Goal: Task Accomplishment & Management: Manage account settings

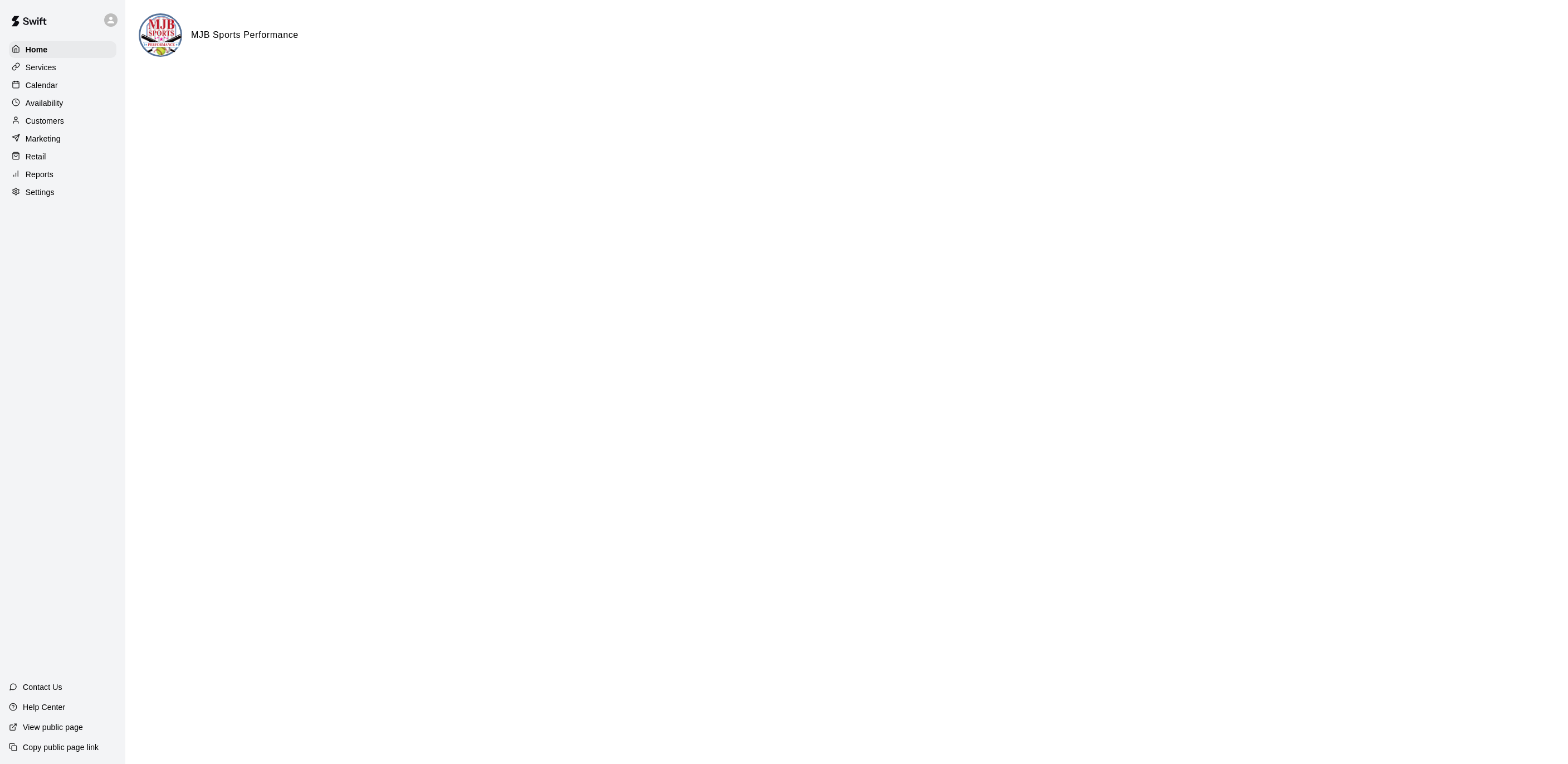
click at [50, 192] on p "Settings" at bounding box center [40, 192] width 29 height 11
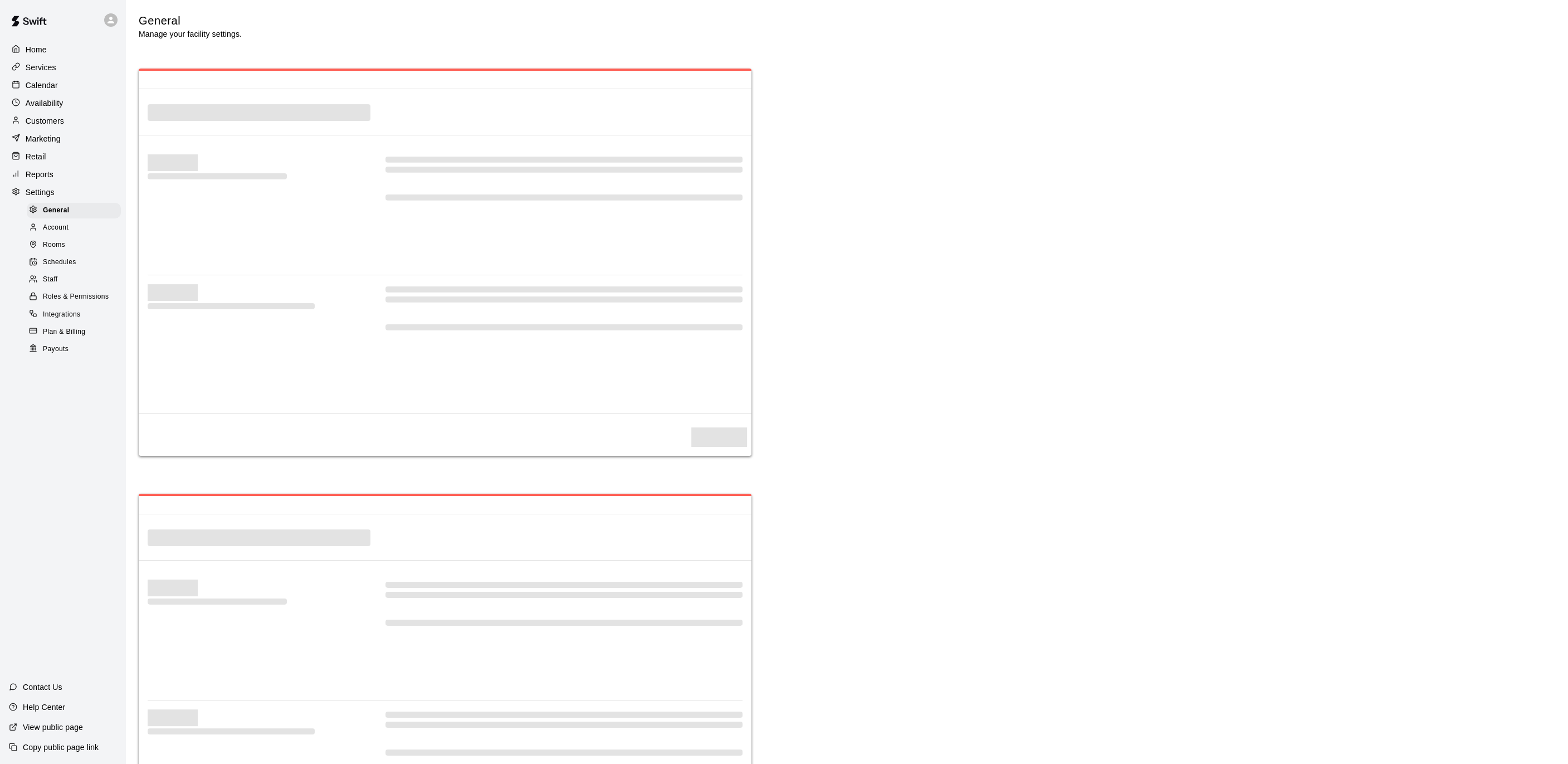
scroll to position [2172, 0]
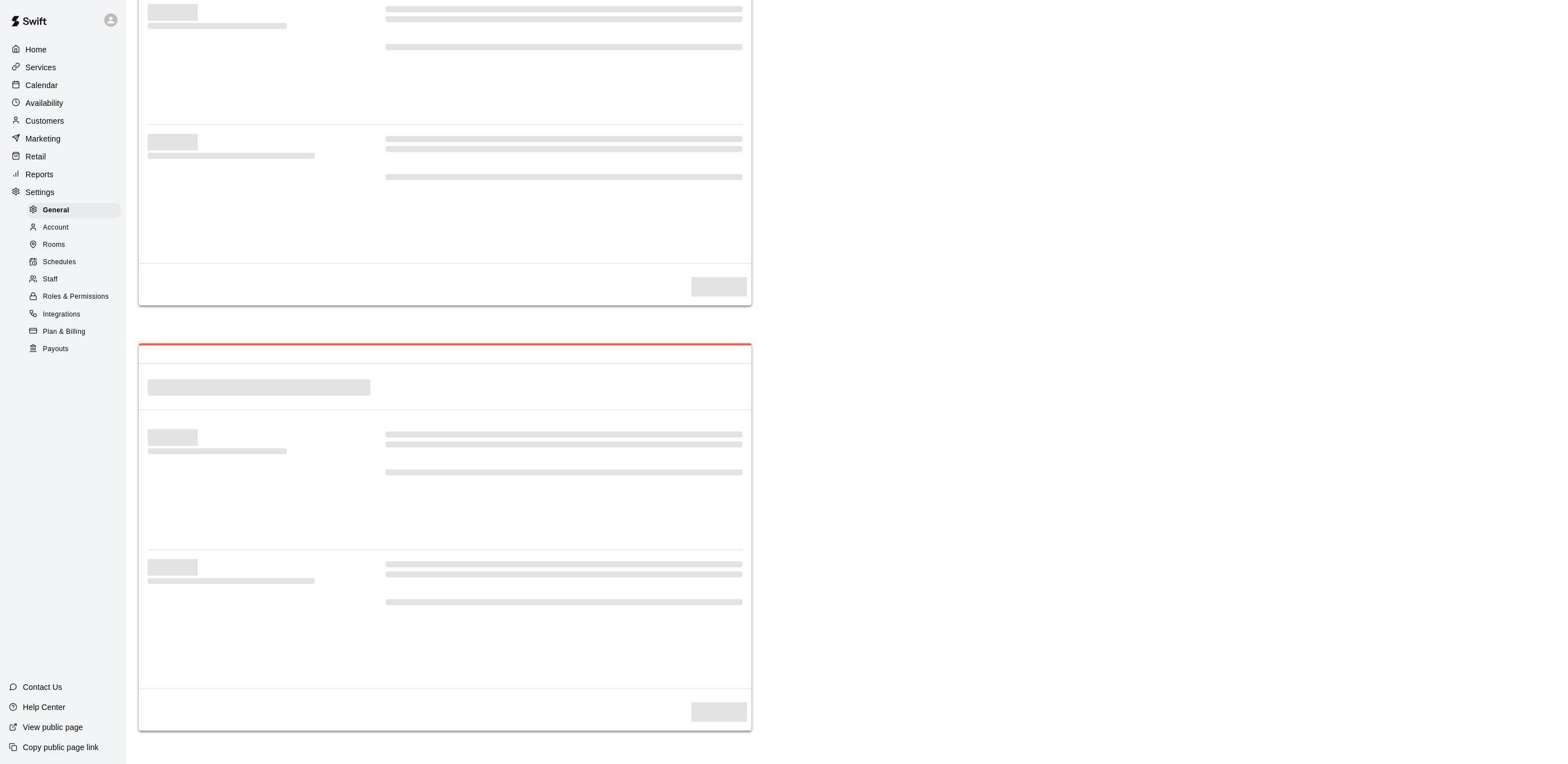
select select "**"
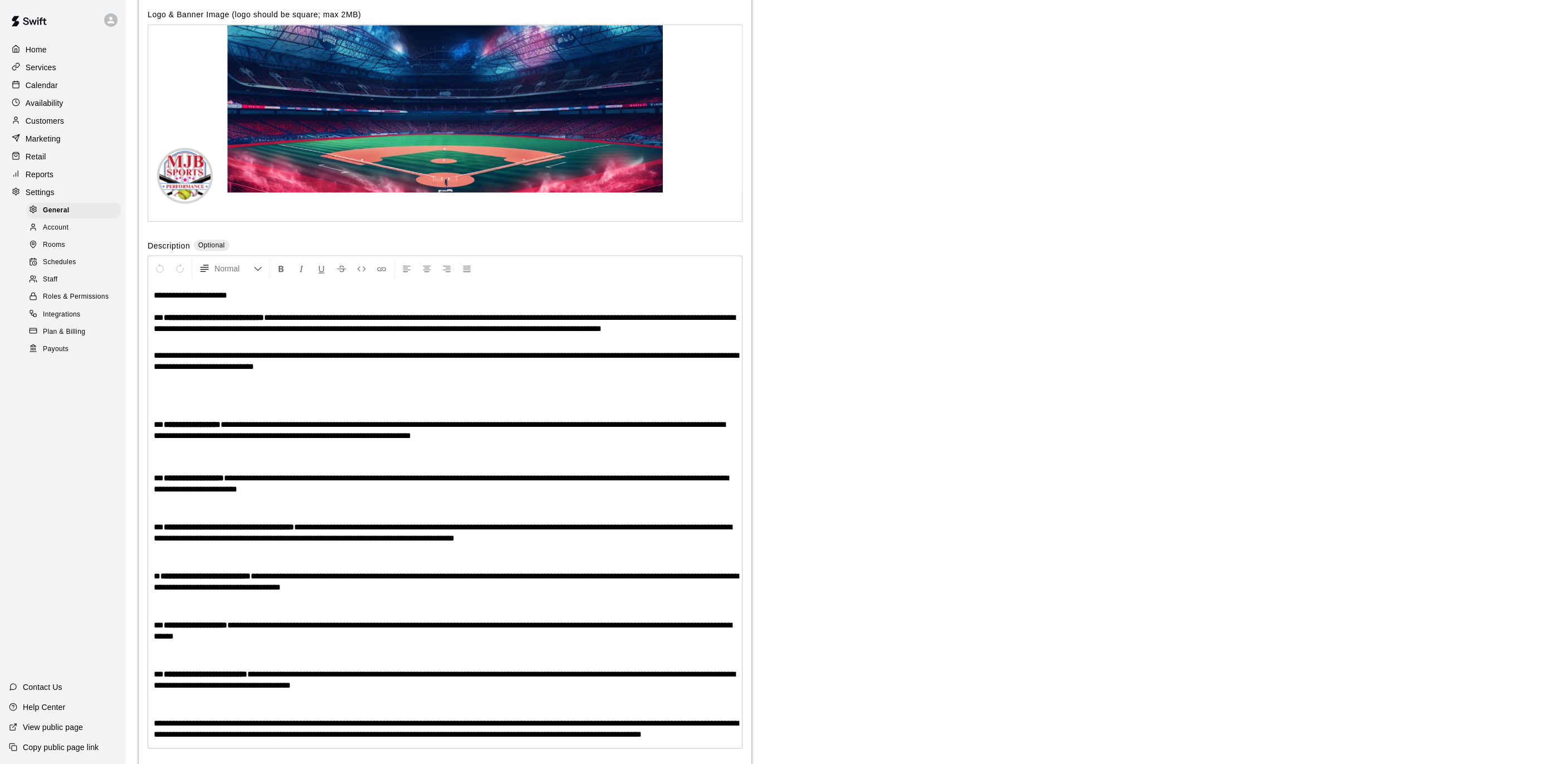
click at [74, 266] on span "Schedules" at bounding box center [60, 262] width 33 height 11
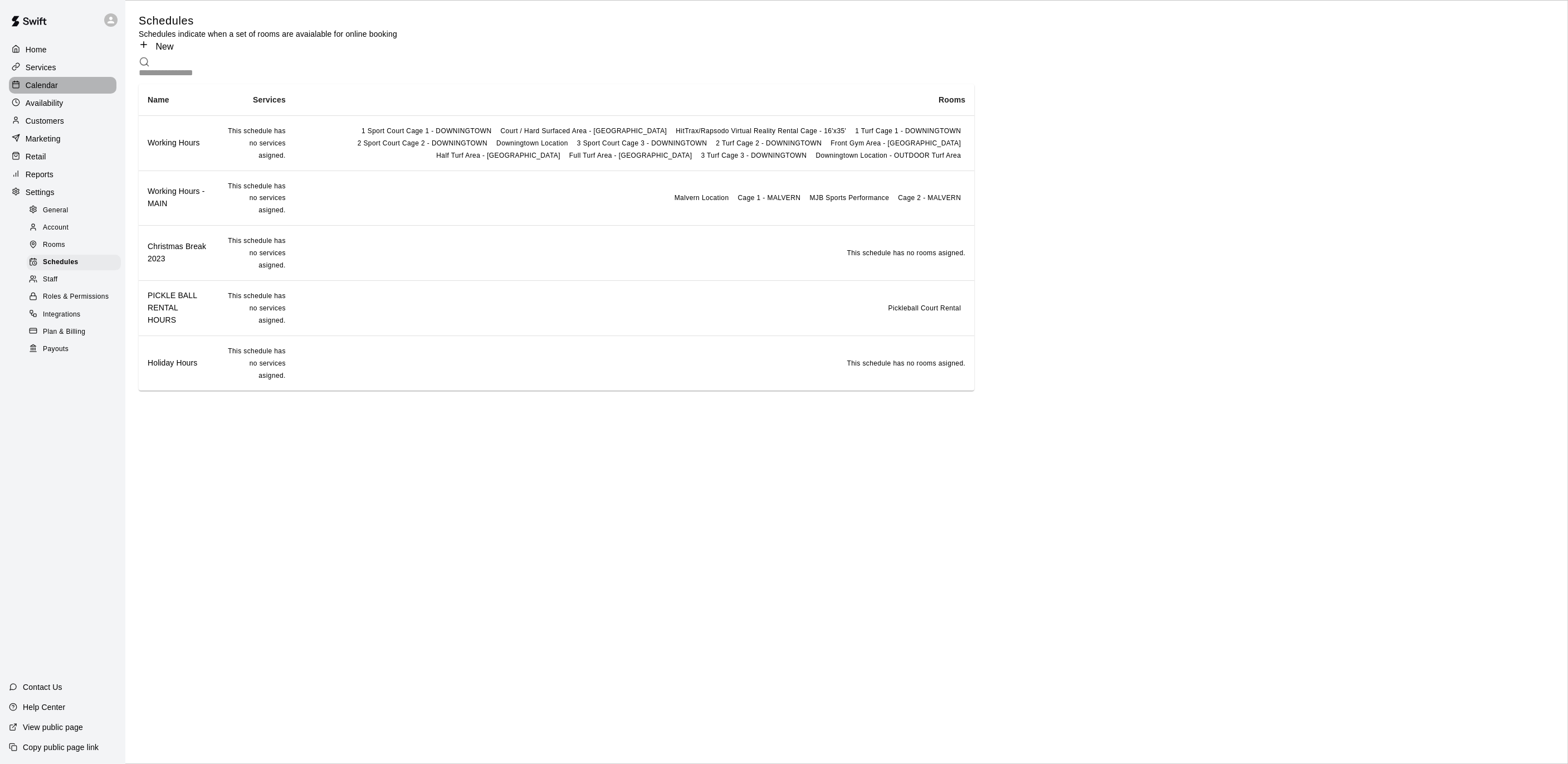
click at [42, 90] on p "Calendar" at bounding box center [42, 85] width 32 height 11
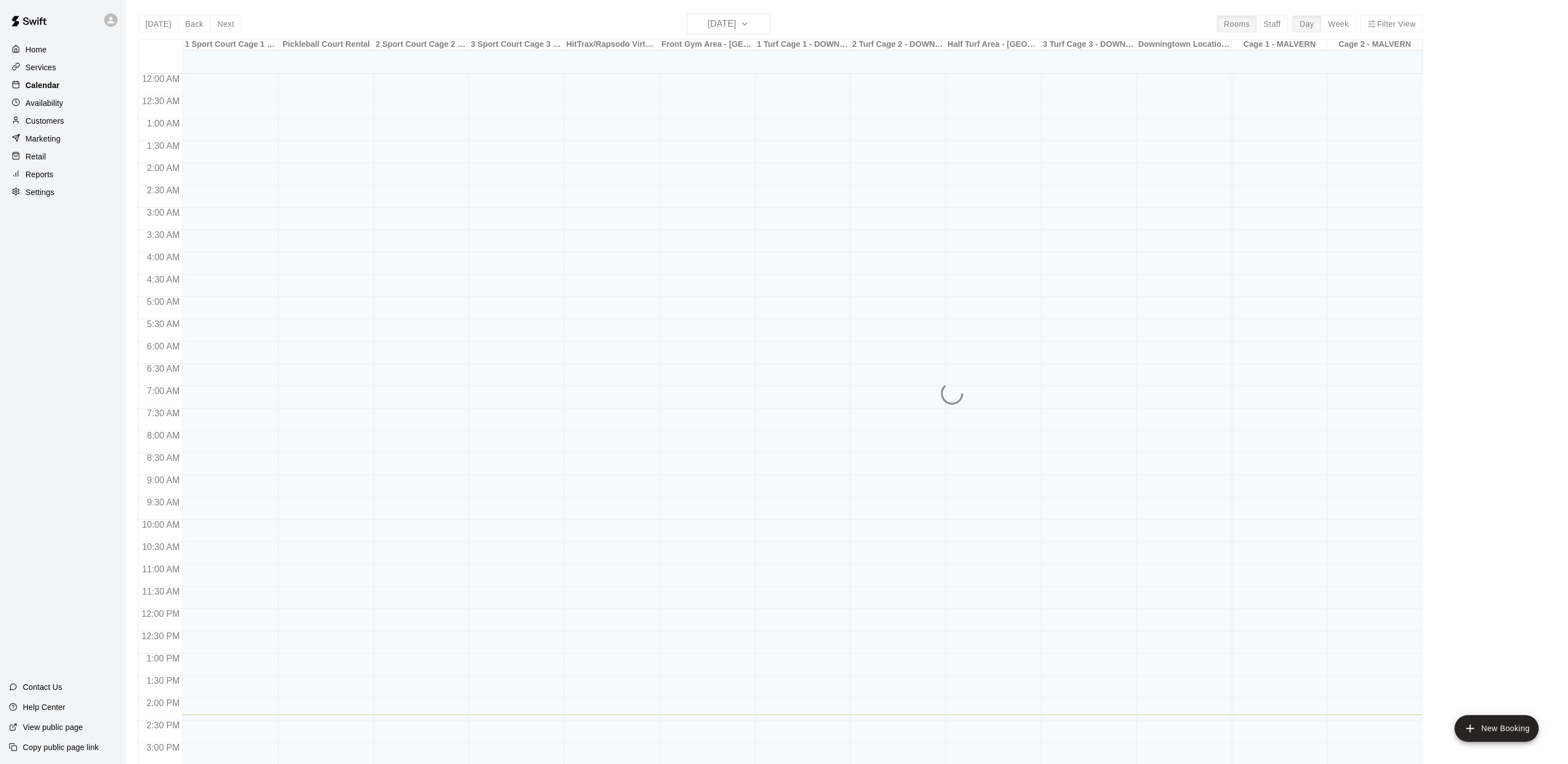
scroll to position [334, 0]
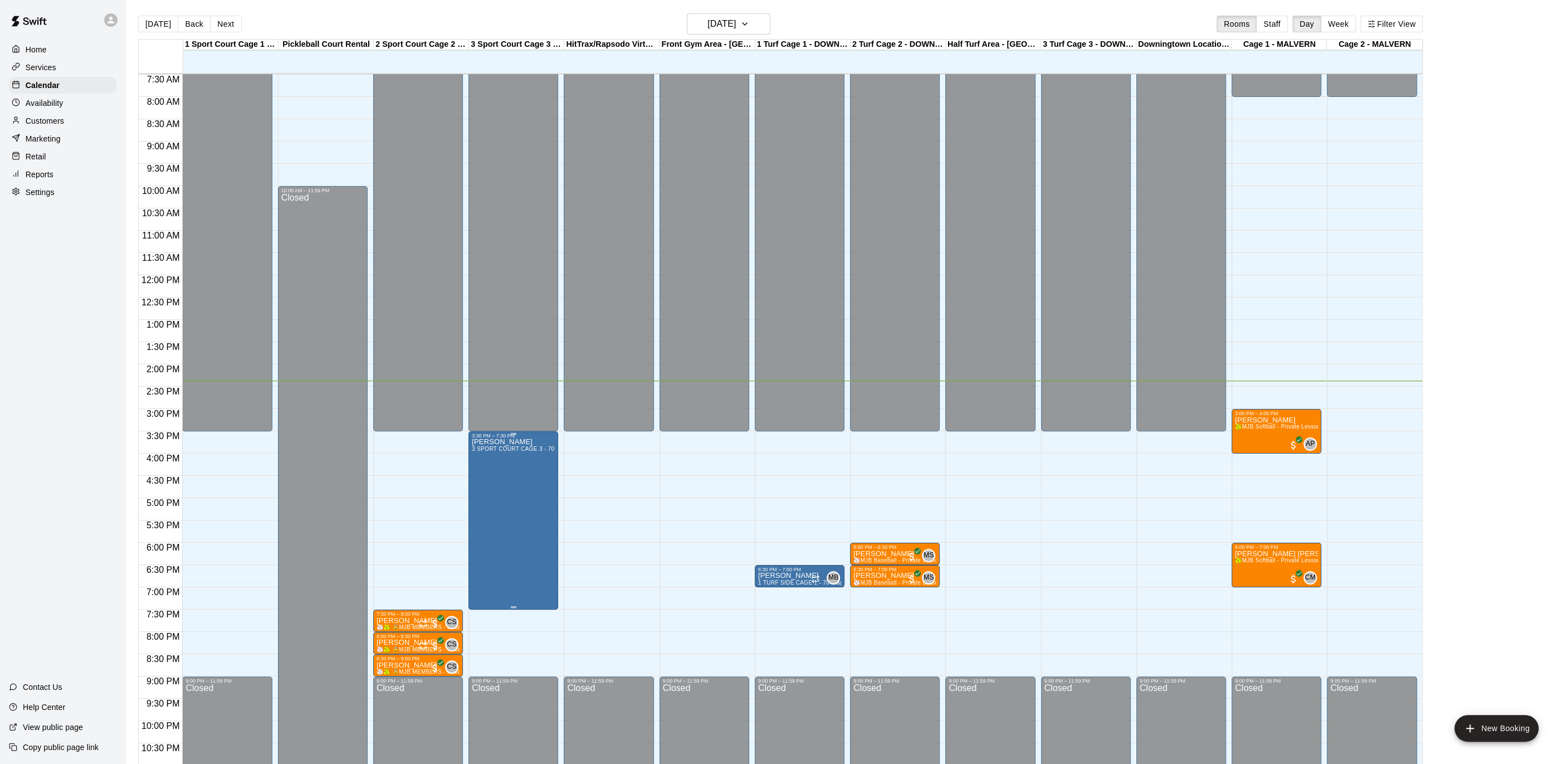
click at [482, 455] on icon "edit" at bounding box center [483, 450] width 13 height 13
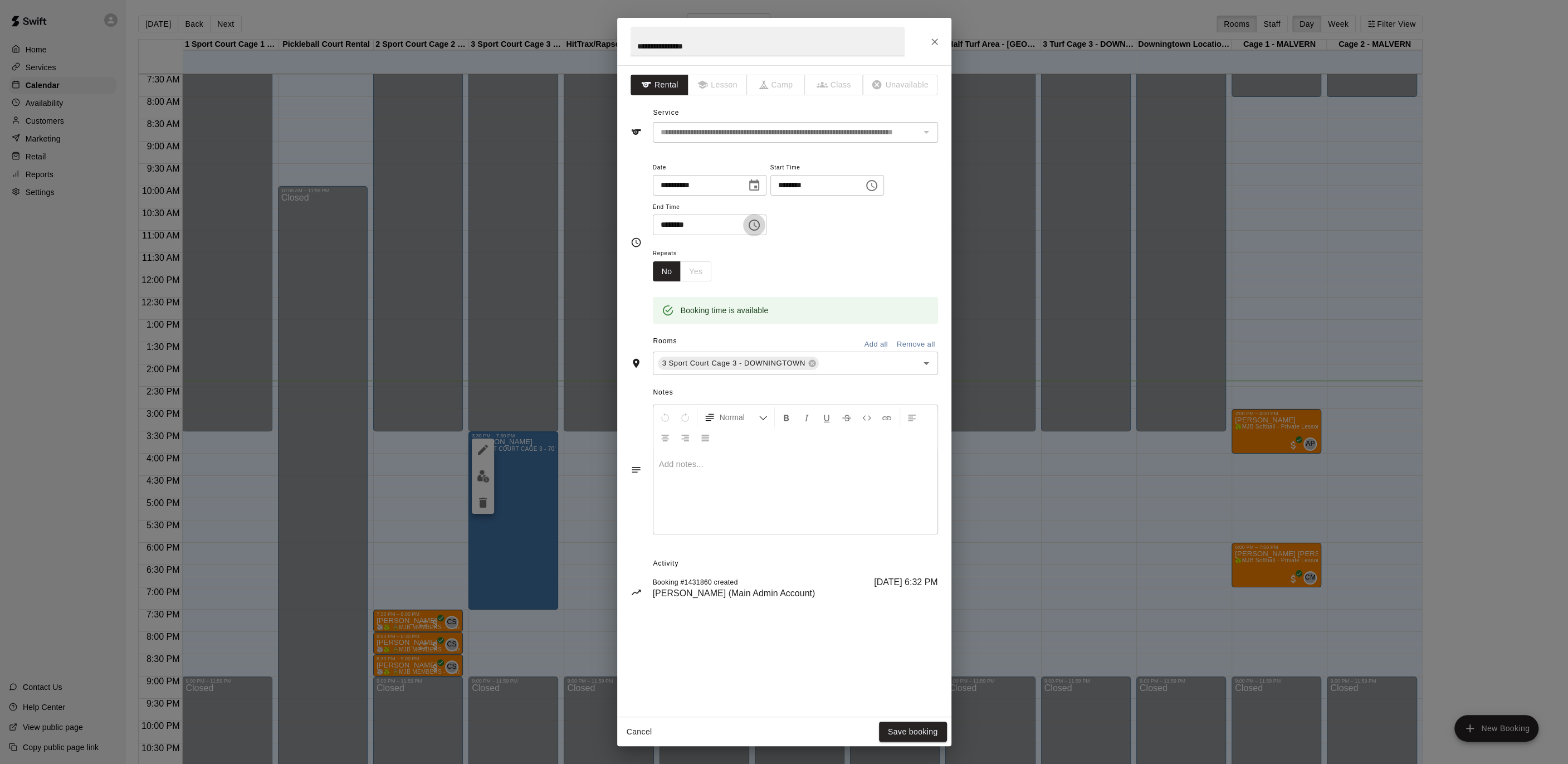
click at [756, 227] on icon "Choose time, selected time is 7:30 PM" at bounding box center [754, 225] width 13 height 13
click at [664, 295] on li "05" at bounding box center [668, 293] width 27 height 21
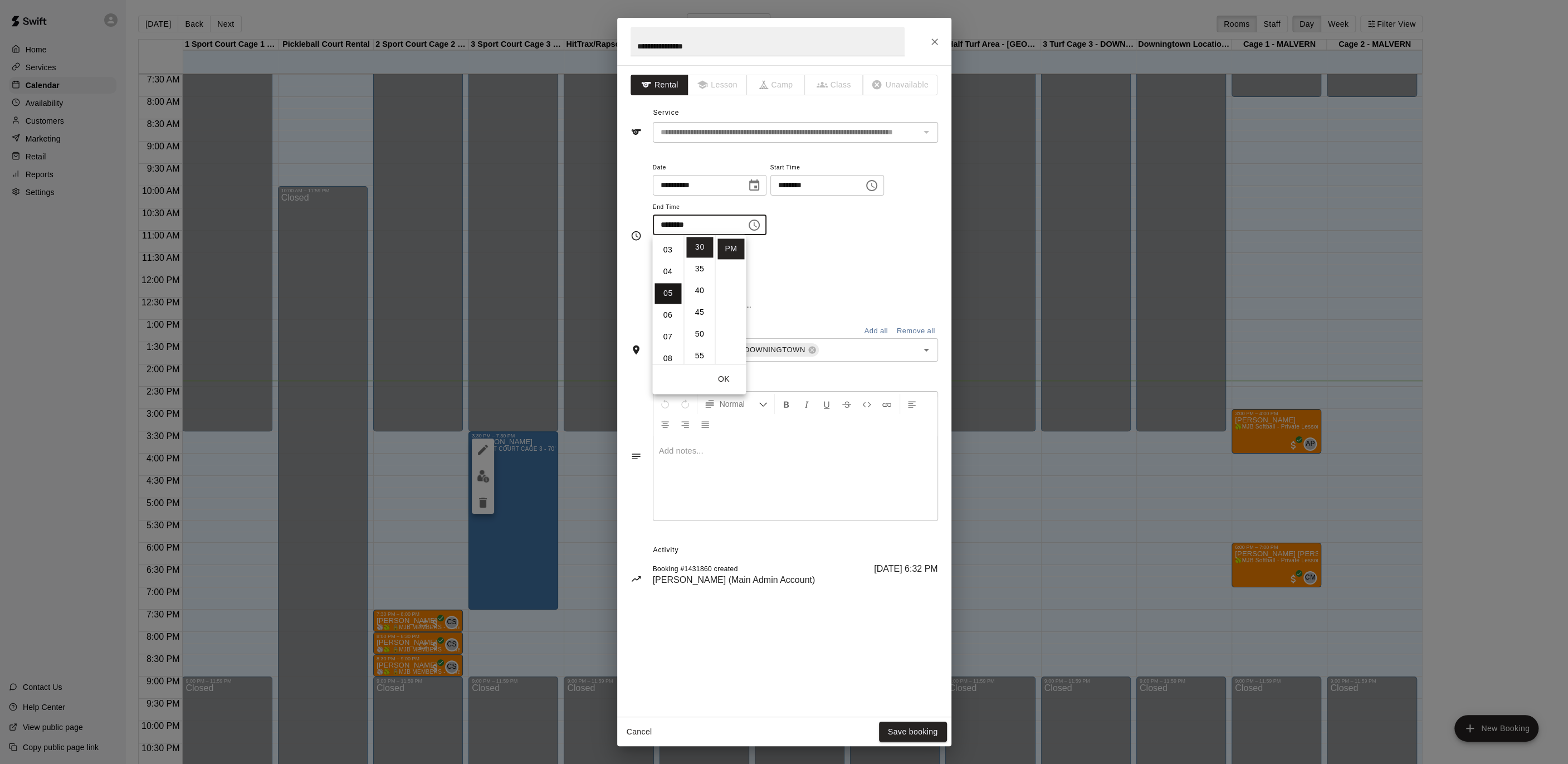
type input "********"
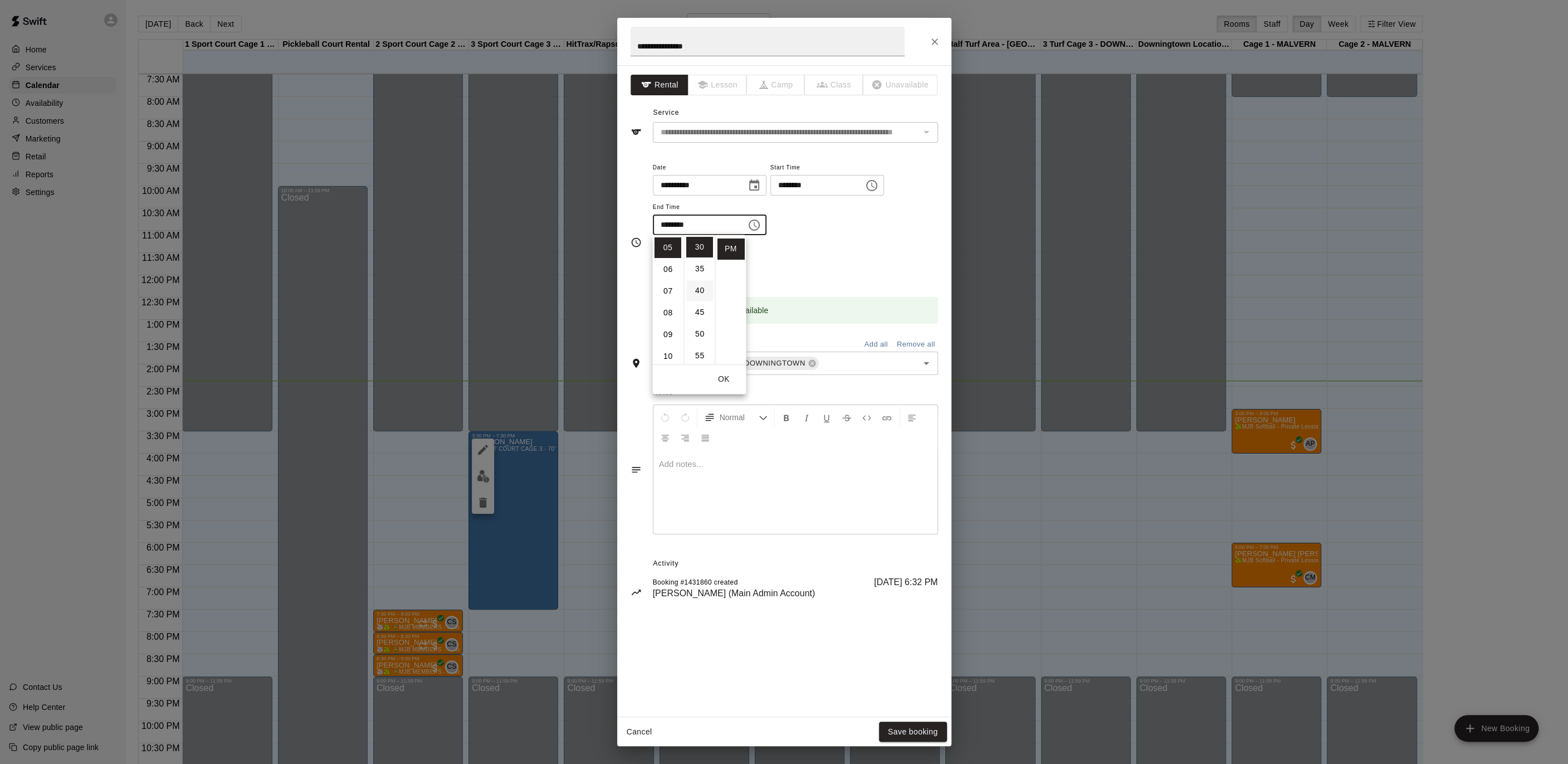
scroll to position [109, 0]
click at [721, 377] on button "OK" at bounding box center [723, 379] width 35 height 21
click at [903, 734] on button "Save booking" at bounding box center [912, 732] width 68 height 21
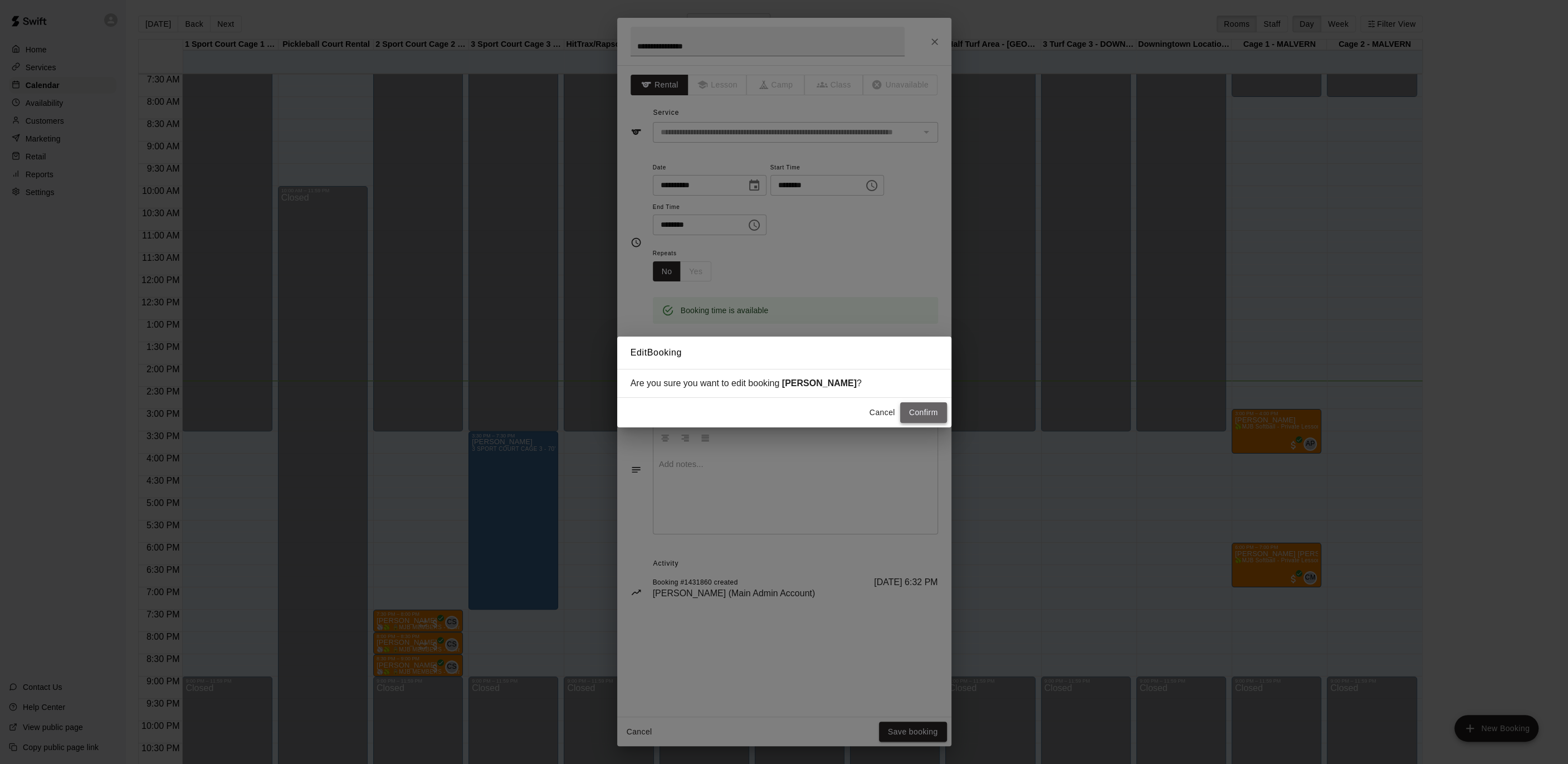
click at [912, 415] on button "Confirm" at bounding box center [924, 412] width 47 height 21
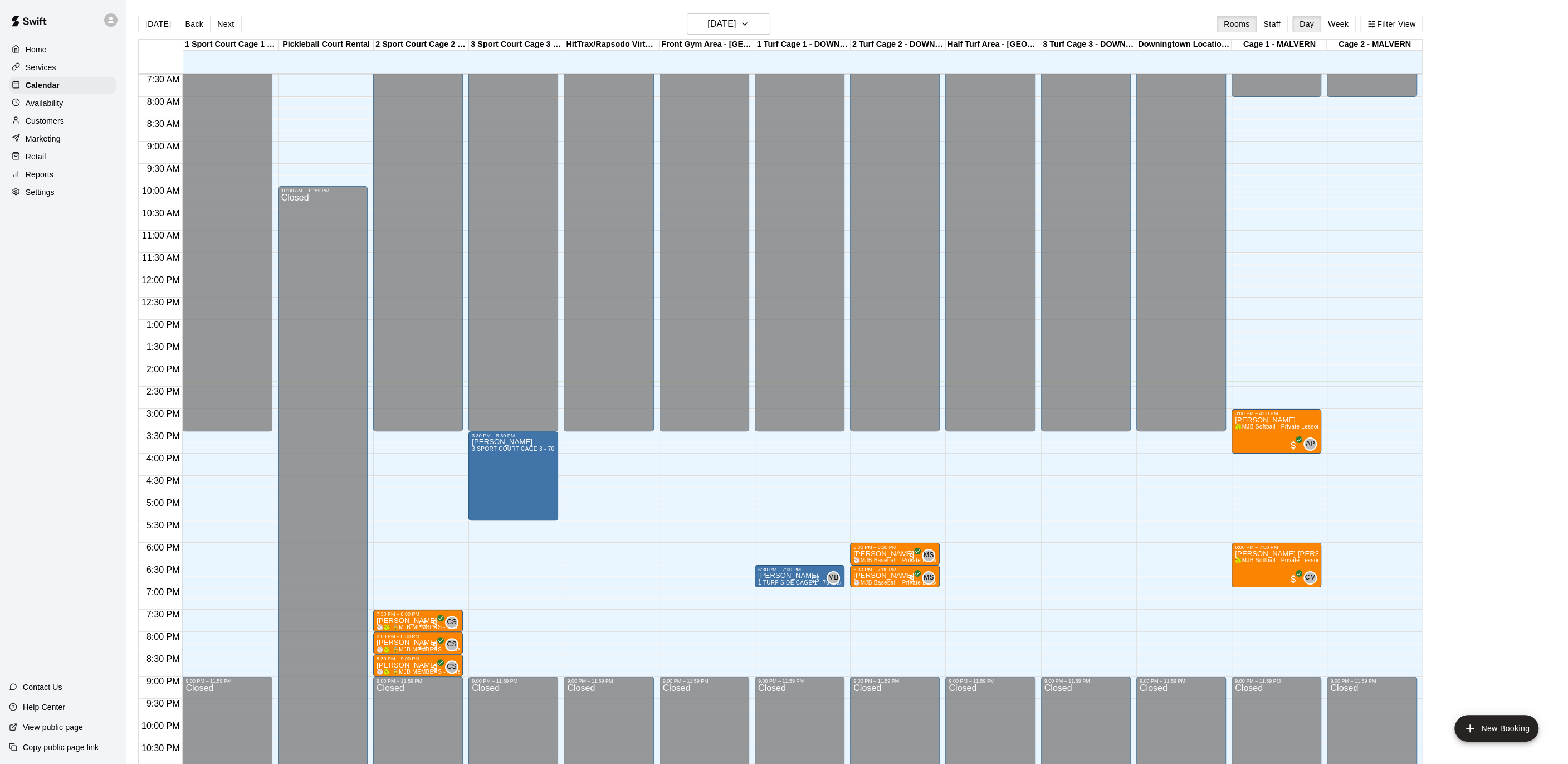
click at [52, 102] on p "Availability" at bounding box center [44, 103] width 38 height 11
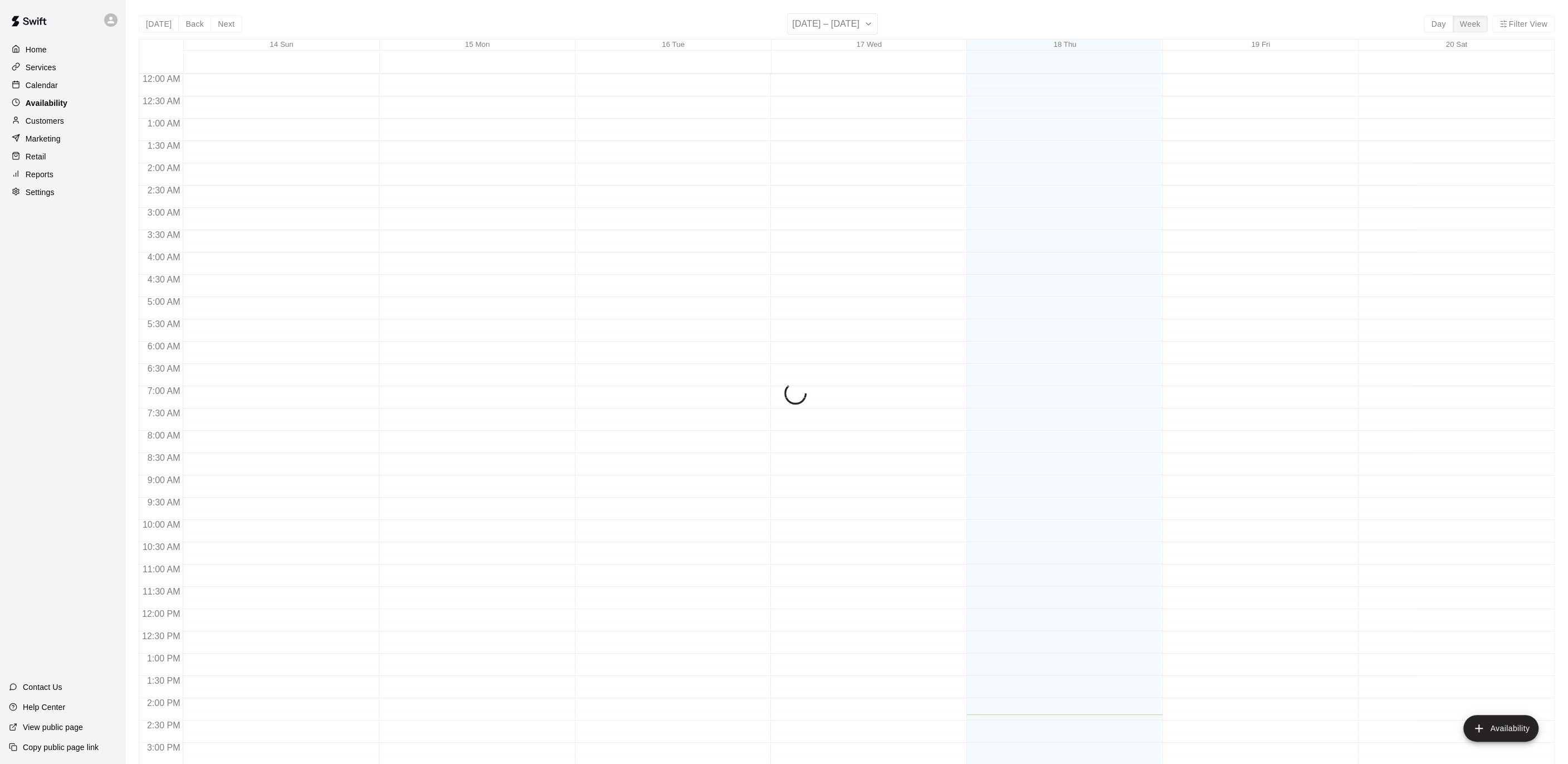
scroll to position [367, 0]
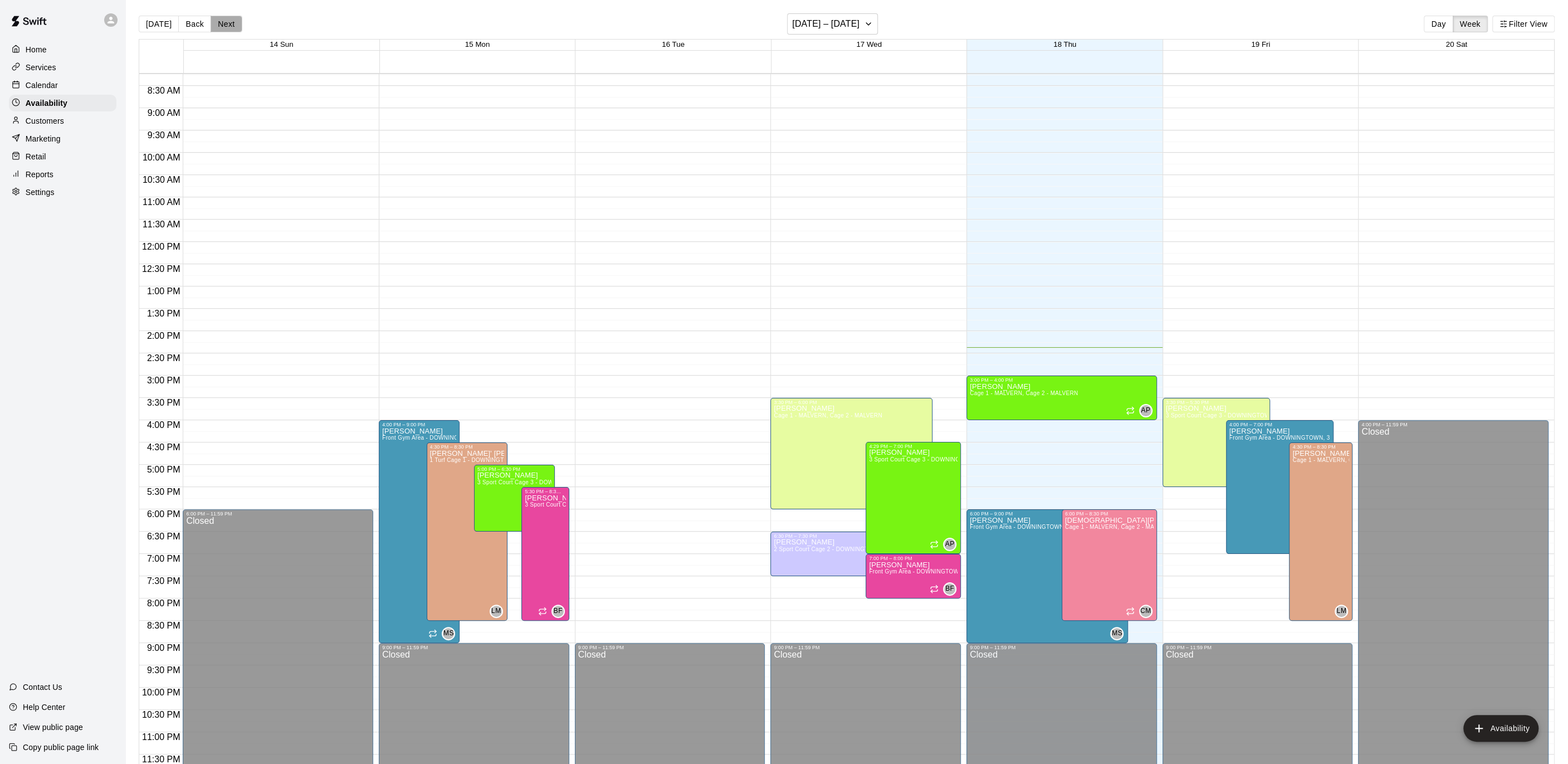
click at [232, 18] on button "Next" at bounding box center [226, 23] width 31 height 17
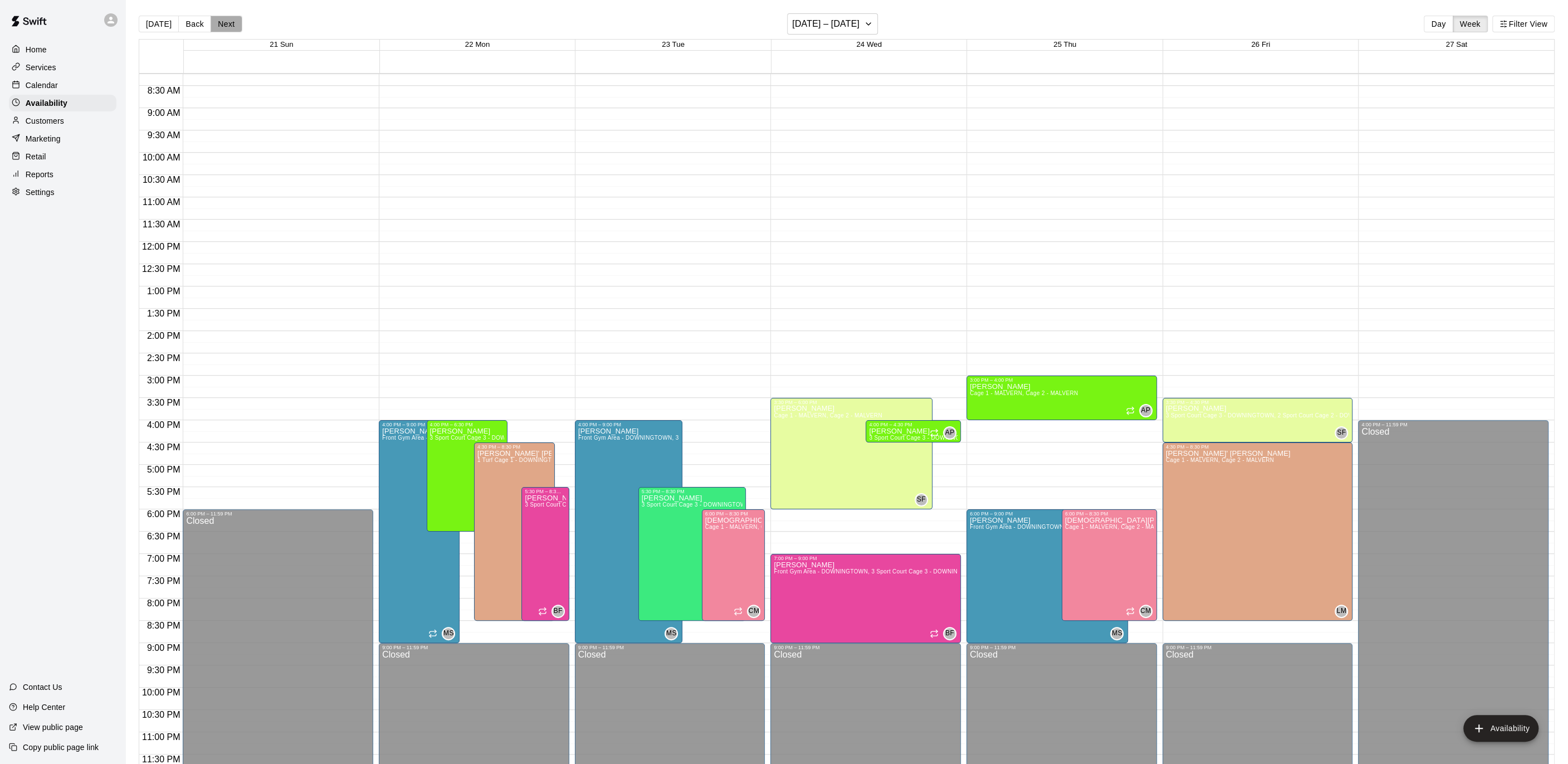
click at [232, 18] on button "Next" at bounding box center [226, 23] width 31 height 17
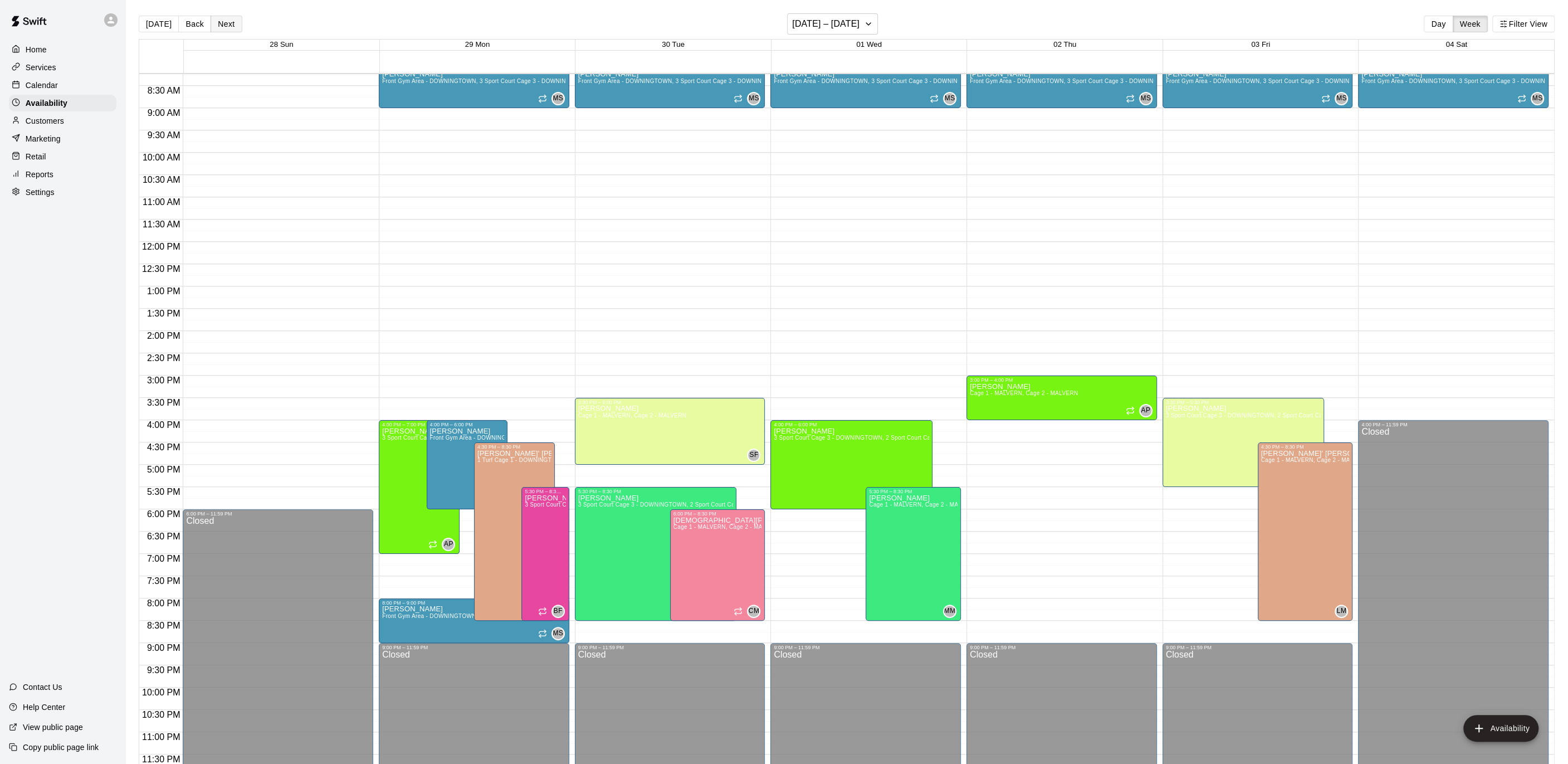
click at [217, 19] on button "Next" at bounding box center [226, 23] width 31 height 17
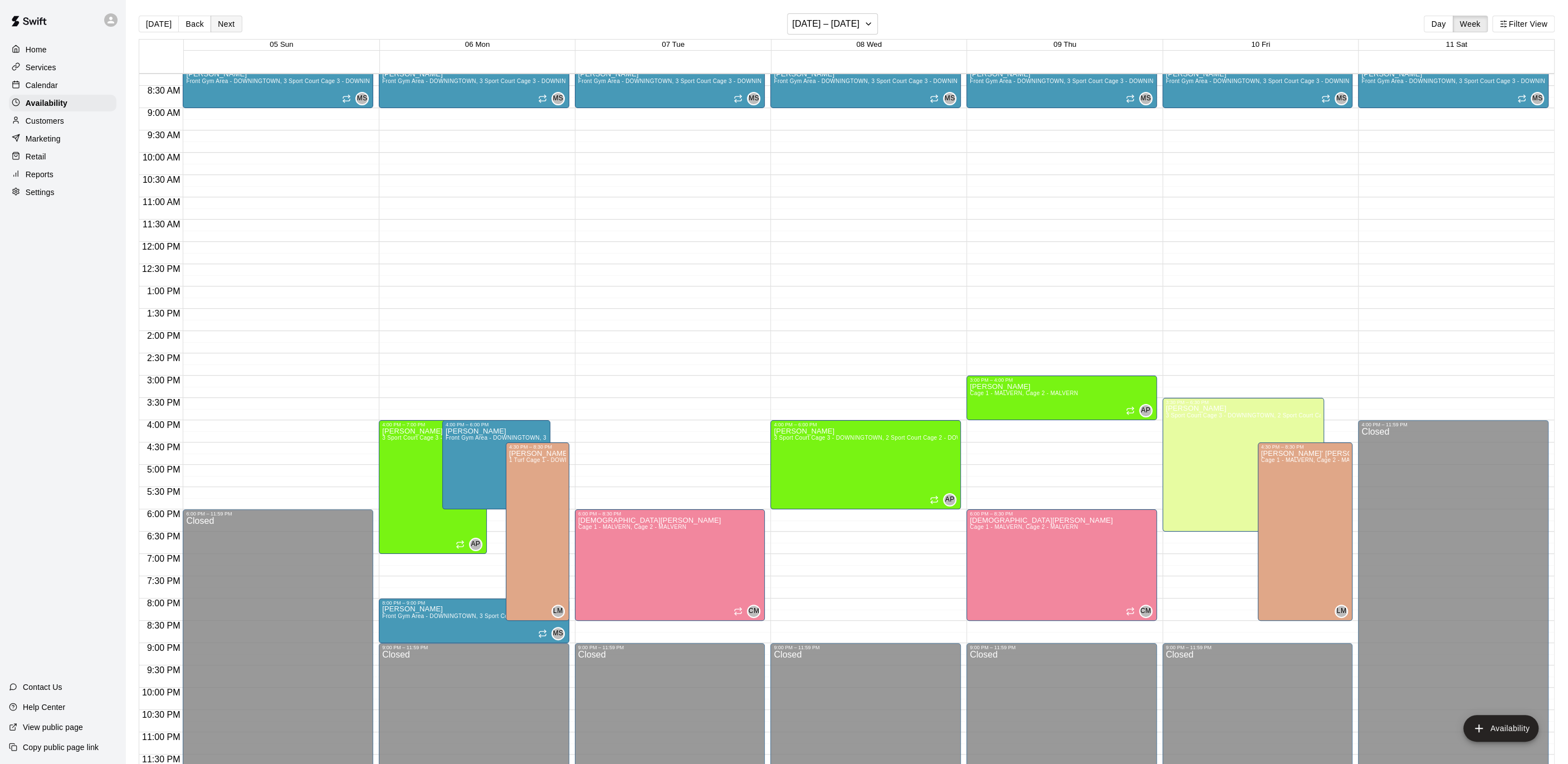
click at [217, 19] on button "Next" at bounding box center [226, 23] width 31 height 17
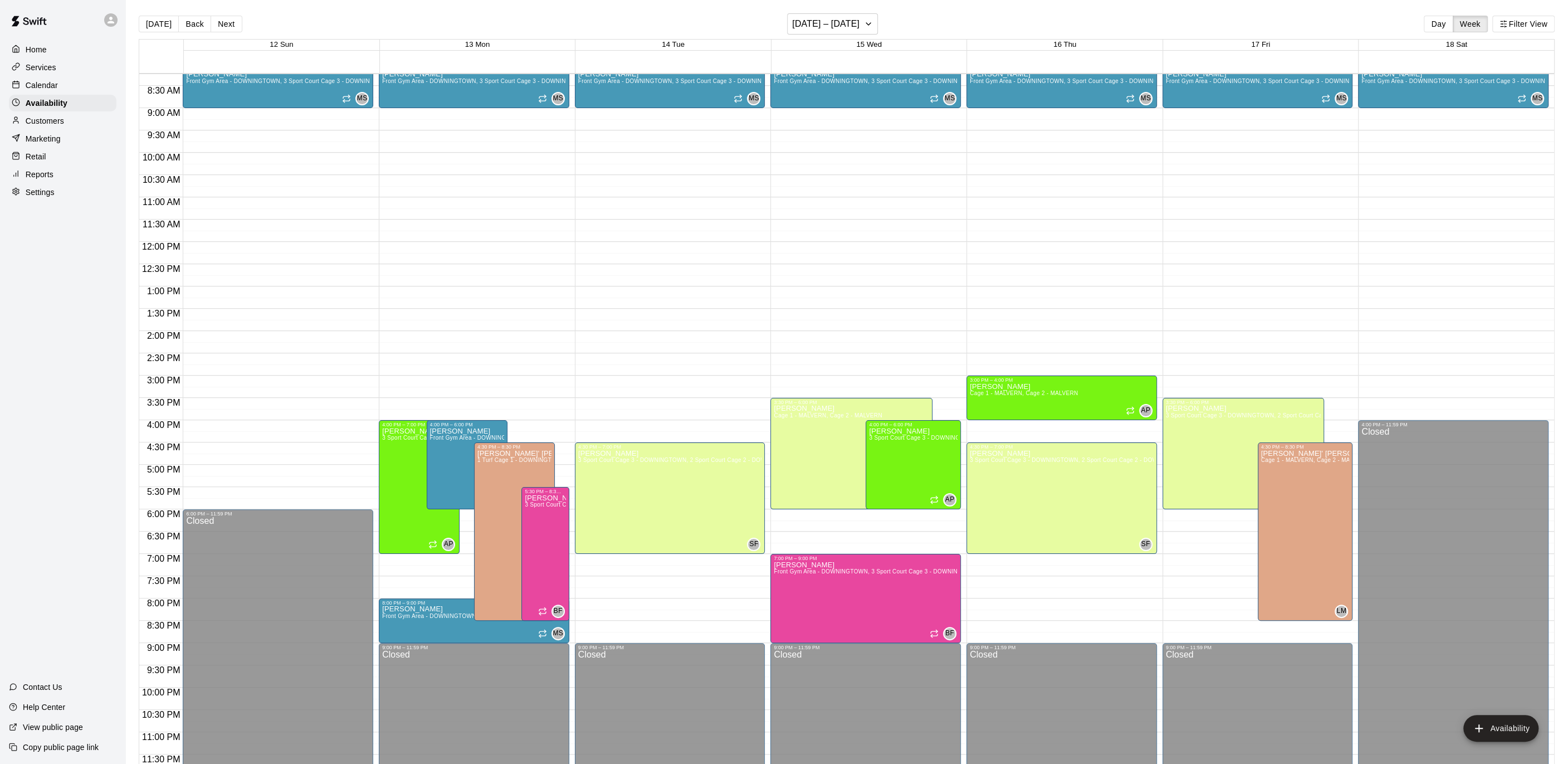
click at [64, 38] on div at bounding box center [62, 20] width 125 height 40
click at [61, 42] on div "Home" at bounding box center [62, 50] width 107 height 17
